Goal: Transaction & Acquisition: Purchase product/service

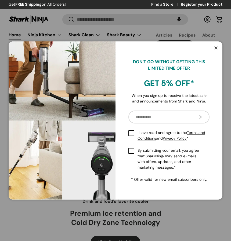
click at [217, 49] on button "Close" at bounding box center [216, 48] width 10 height 11
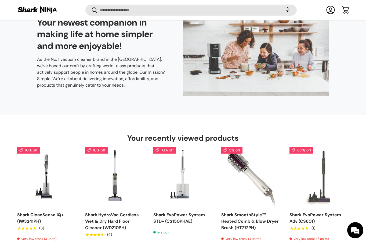
scroll to position [1126, 0]
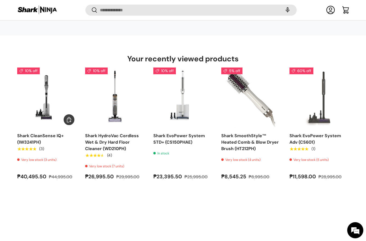
click at [40, 133] on link "Shark CleanSense IQ+ (IW3241PH)" at bounding box center [40, 139] width 47 height 12
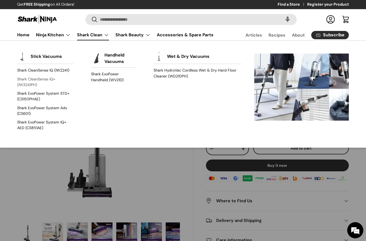
click at [47, 80] on link "Shark CleanSense IQ+ (IW3241PH)" at bounding box center [45, 82] width 57 height 14
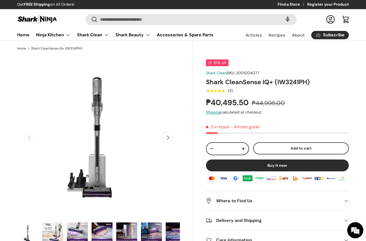
click at [168, 139] on button "Next" at bounding box center [167, 137] width 11 height 11
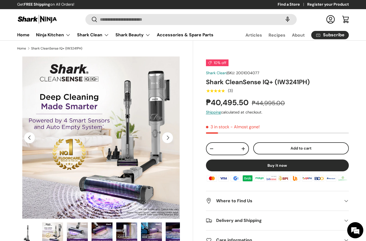
scroll to position [0, 165]
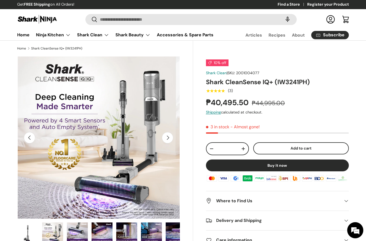
click at [168, 139] on button "Next" at bounding box center [167, 137] width 11 height 11
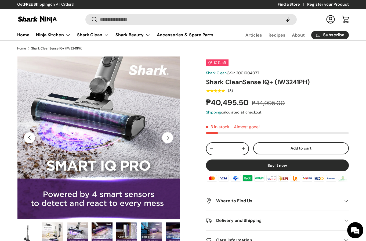
scroll to position [0, 0]
